Goal: Information Seeking & Learning: Learn about a topic

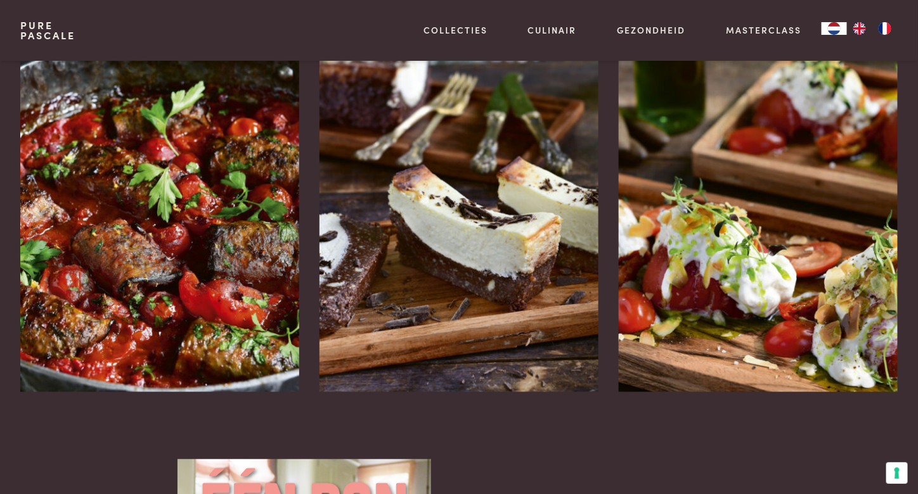
scroll to position [1690, 0]
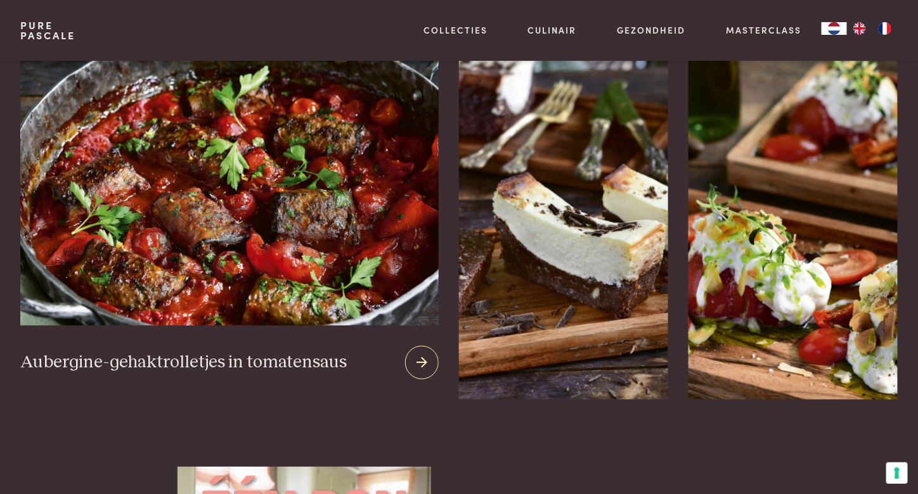
click at [424, 366] on icon at bounding box center [421, 363] width 11 height 18
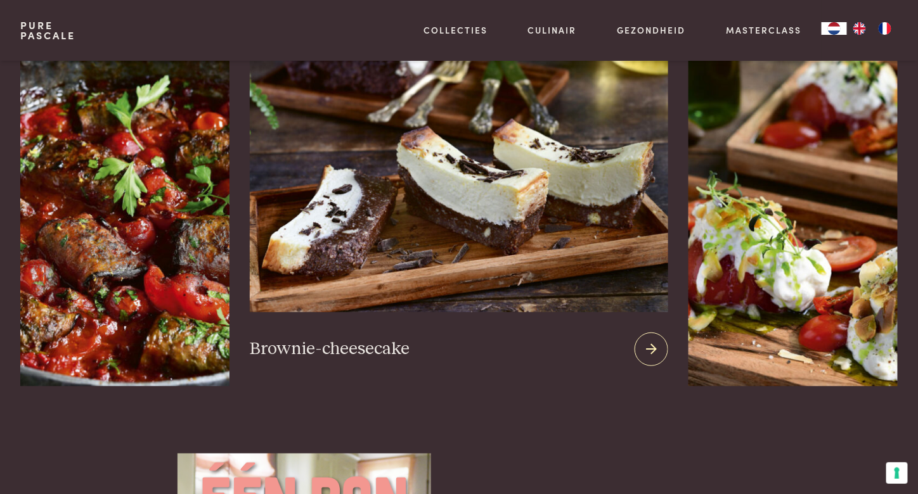
click at [659, 354] on div at bounding box center [652, 350] width 34 height 34
